Goal: Navigation & Orientation: Find specific page/section

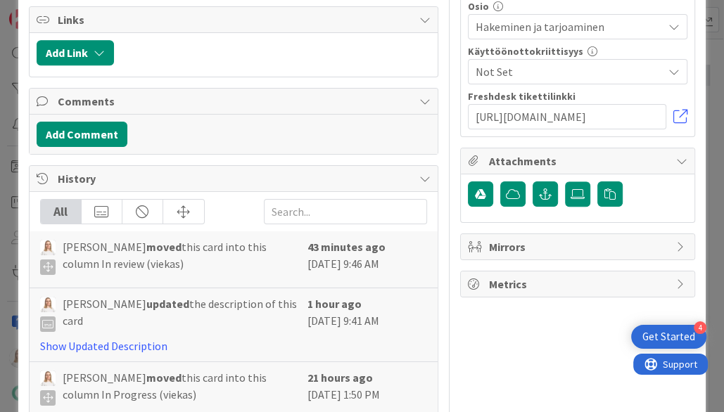
scroll to position [741, 0]
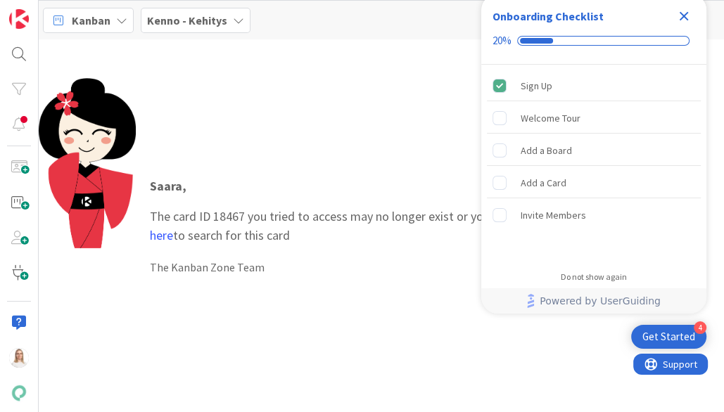
click at [679, 10] on icon "Close Checklist" at bounding box center [683, 16] width 17 height 17
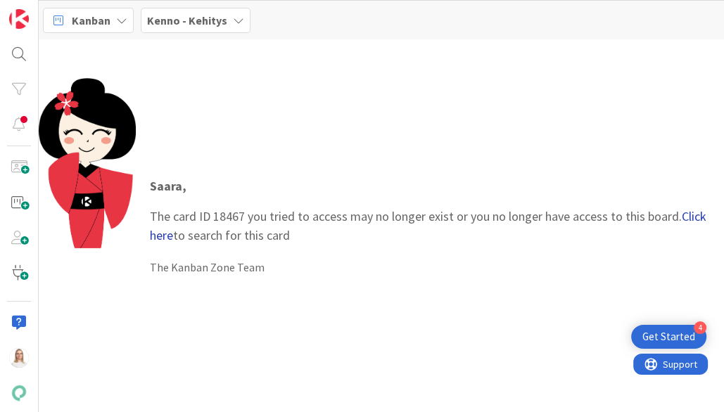
click at [691, 211] on link "Click here" at bounding box center [428, 225] width 556 height 35
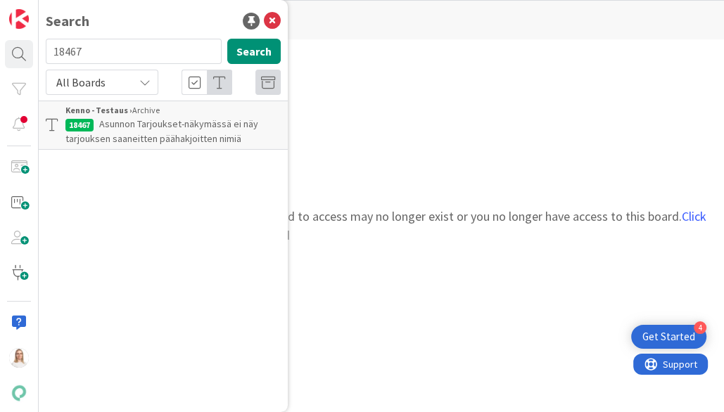
click at [191, 131] on p "Asunnon Tarjoukset-näkymässä ei näy tarjouksen saaneitten päähakjoitten nimiä" at bounding box center [172, 132] width 215 height 30
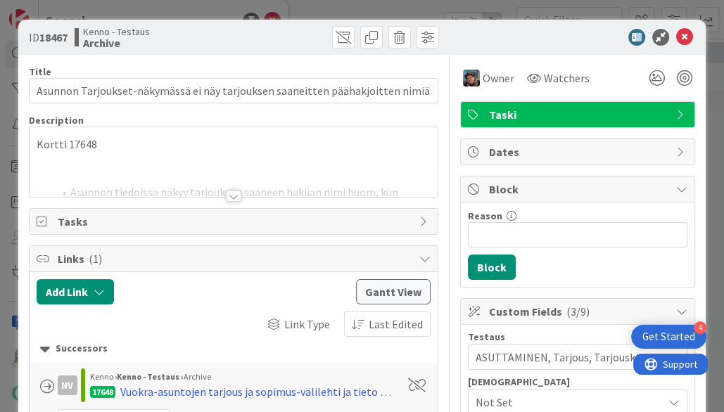
click at [238, 195] on div at bounding box center [233, 196] width 15 height 11
